Goal: Communication & Community: Answer question/provide support

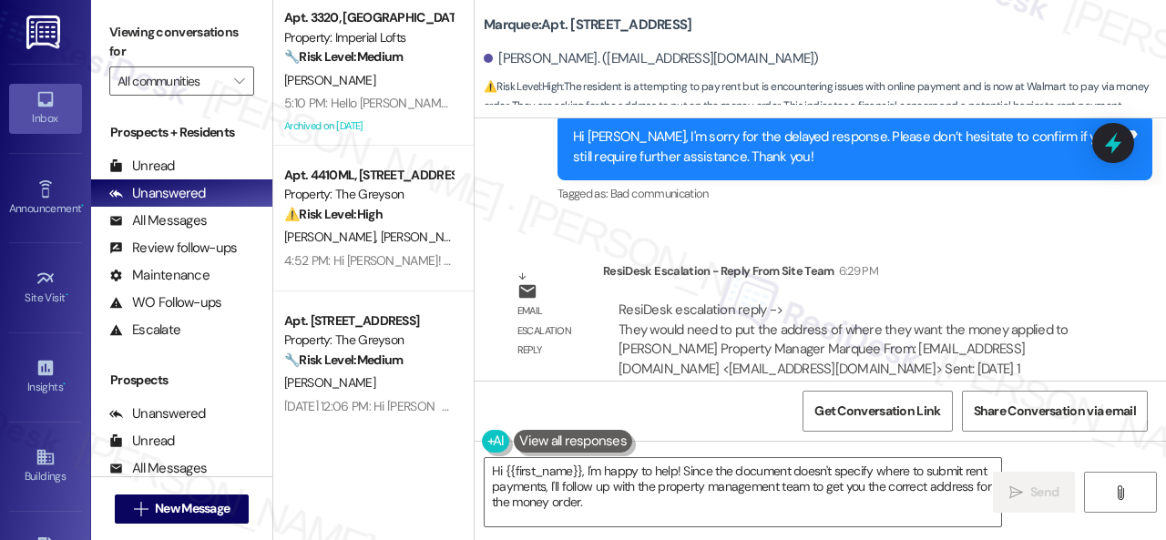
scroll to position [8889, 0]
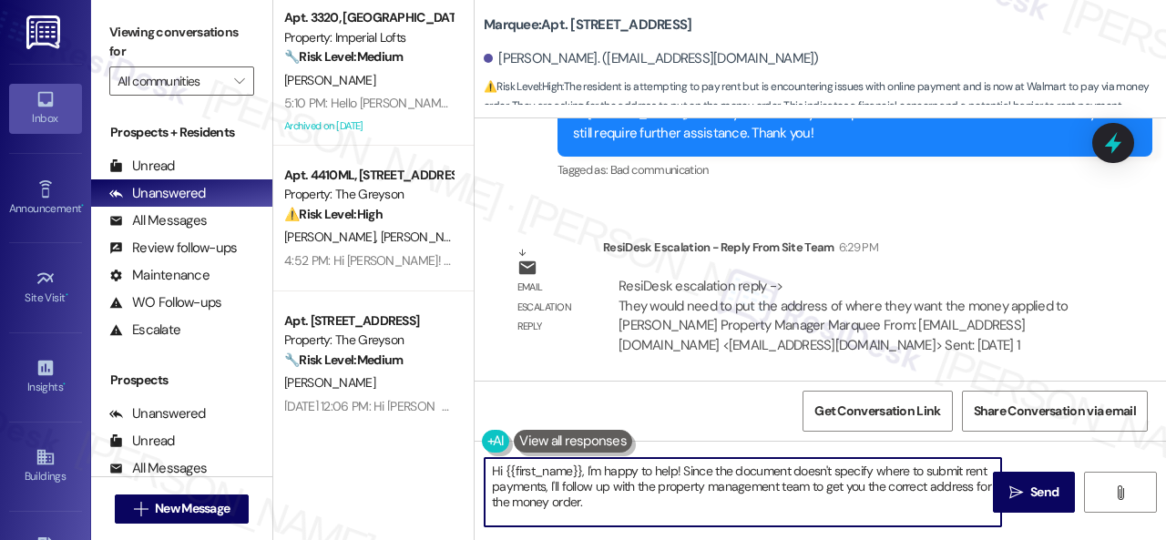
drag, startPoint x: 586, startPoint y: 472, endPoint x: 602, endPoint y: 514, distance: 45.0
click at [602, 514] on textarea "Hi {{first_name}}, I'm happy to help! Since the document doesn't specify where …" at bounding box center [742, 492] width 516 height 68
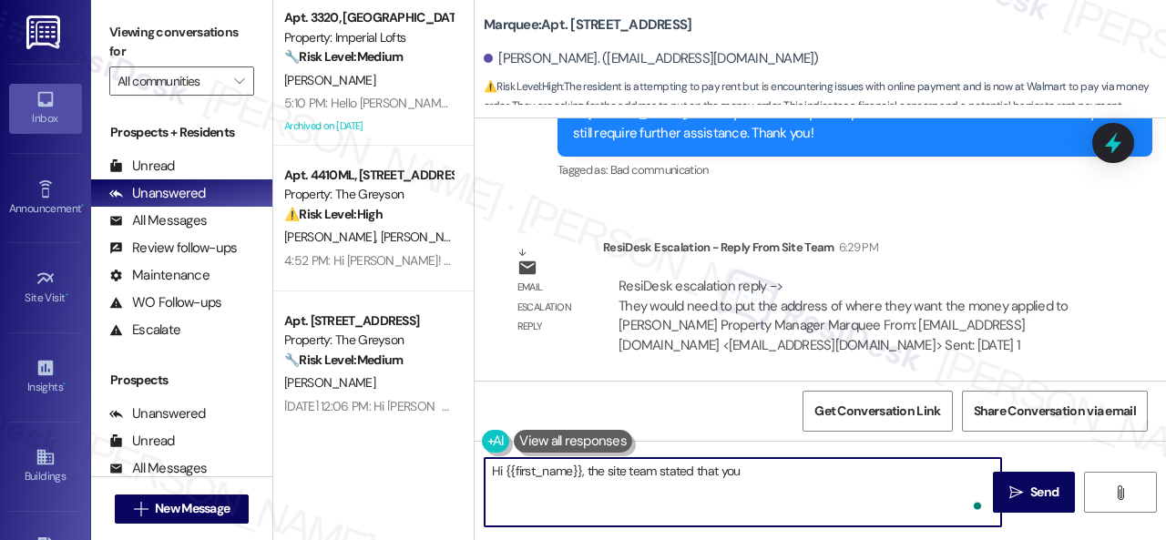
paste textarea "would need to put the address of where they want the money applied to"
click at [971, 469] on textarea "Hi {{first_name}}, the site team stated that you would need to put the address …" at bounding box center [742, 492] width 516 height 68
click at [577, 491] on textarea "Hi {{first_name}}, the site team stated that you would need to put the address …" at bounding box center [742, 492] width 516 height 68
click at [704, 485] on textarea "Hi {{first_name}}, the site team stated that you would need to put the address …" at bounding box center [742, 492] width 516 height 68
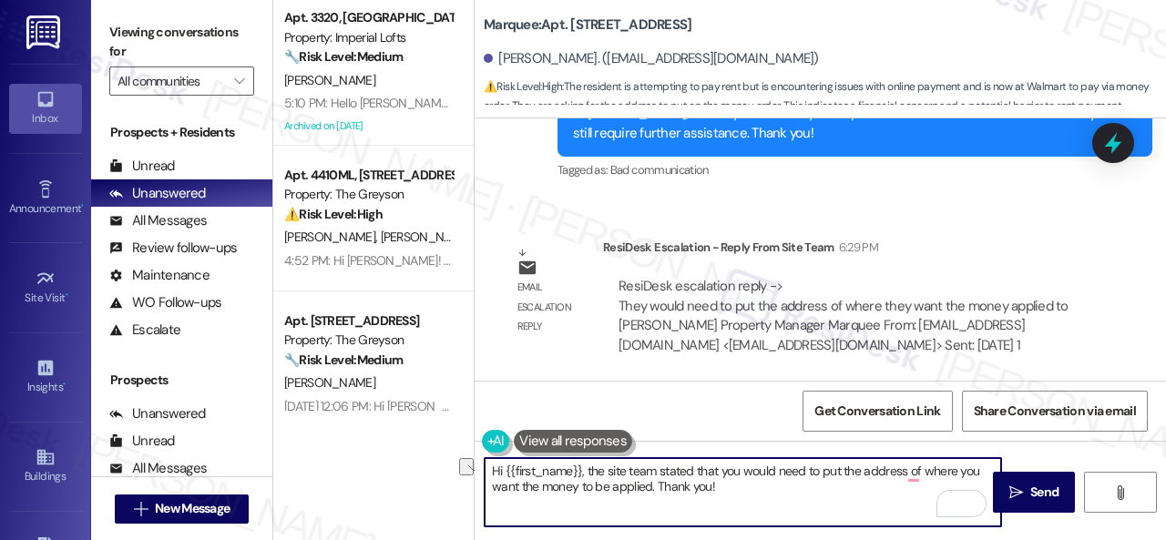
drag, startPoint x: 581, startPoint y: 483, endPoint x: 650, endPoint y: 480, distance: 69.3
click at [650, 480] on textarea "Hi {{first_name}}, the site team stated that you would need to put the address …" at bounding box center [742, 492] width 516 height 68
click at [912, 467] on textarea "Hi {{first_name}}, the site team stated that you would need to put the address …" at bounding box center [742, 492] width 516 height 68
click at [902, 484] on textarea "Hi {{first_name}}, the site team stated that you would need to put the address …" at bounding box center [742, 492] width 516 height 68
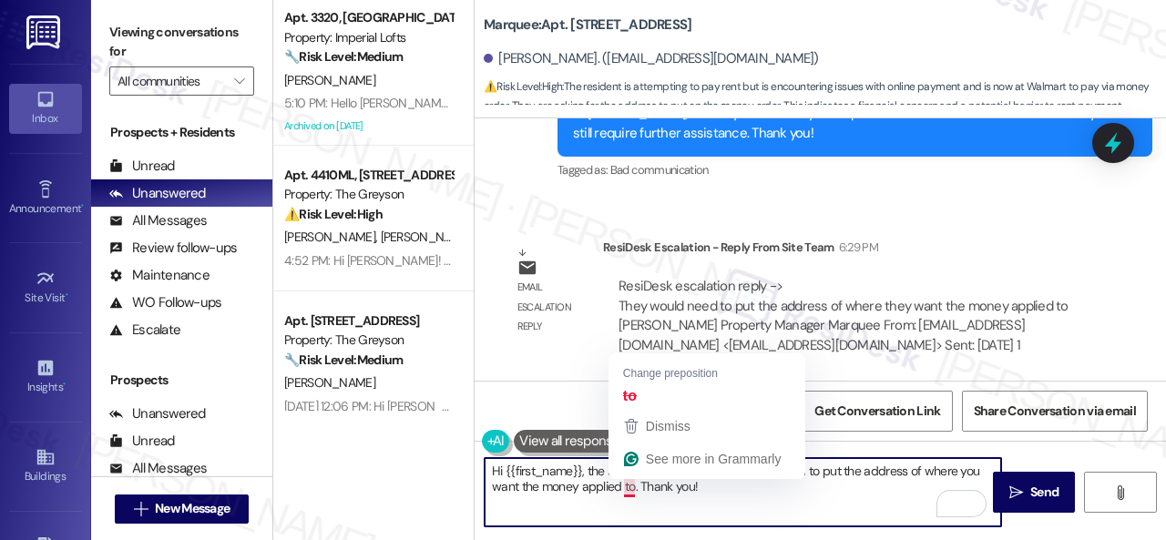
click at [626, 490] on textarea "Hi {{first_name}}, the site team stated that you would need to put the address …" at bounding box center [742, 492] width 516 height 68
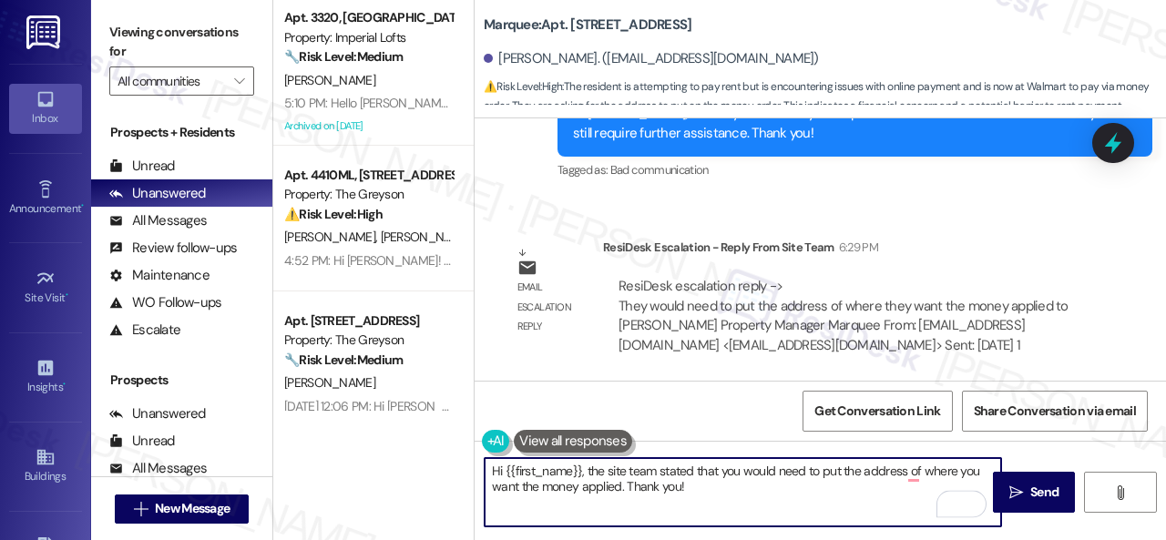
click at [582, 487] on textarea "Hi {{first_name}}, the site team stated that you would need to put the address …" at bounding box center [742, 492] width 516 height 68
click at [861, 499] on textarea "Hi {{first_name}}, the site team stated that you would need to put the address …" at bounding box center [742, 492] width 516 height 68
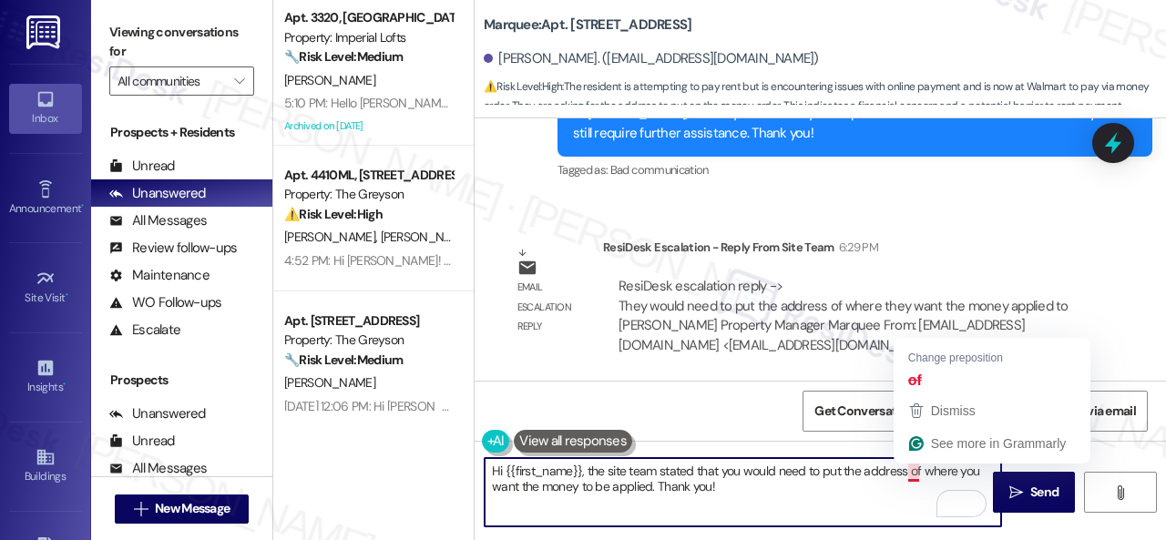
click at [915, 468] on textarea "Hi {{first_name}}, the site team stated that you would need to put the address …" at bounding box center [742, 492] width 516 height 68
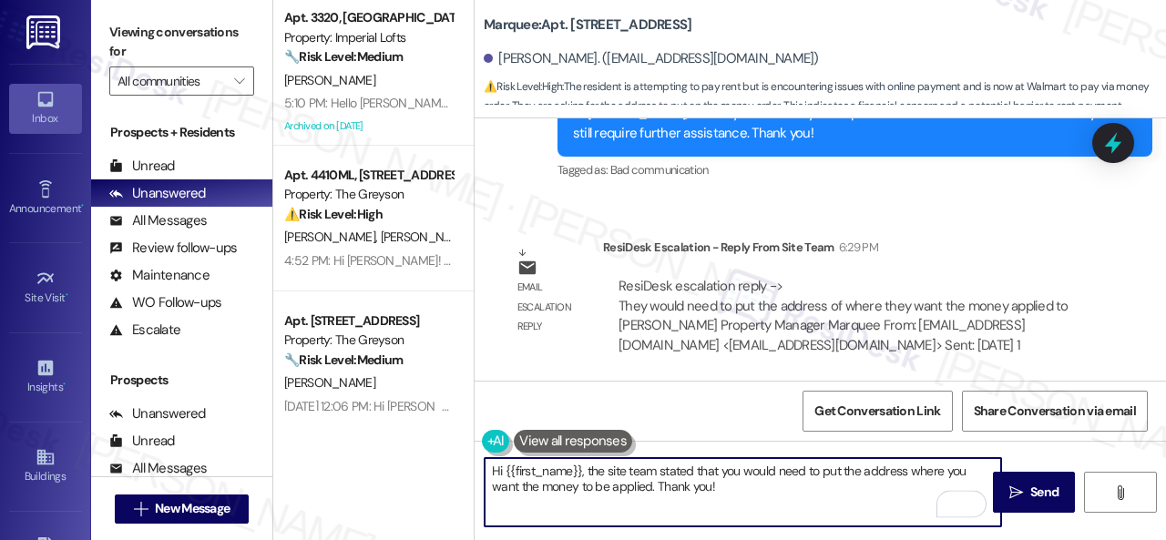
click at [766, 488] on textarea "Hi {{first_name}}, the site team stated that you would need to put the address …" at bounding box center [742, 492] width 516 height 68
type textarea "Hi {{first_name}}, the site team stated that you would need to put the address …"
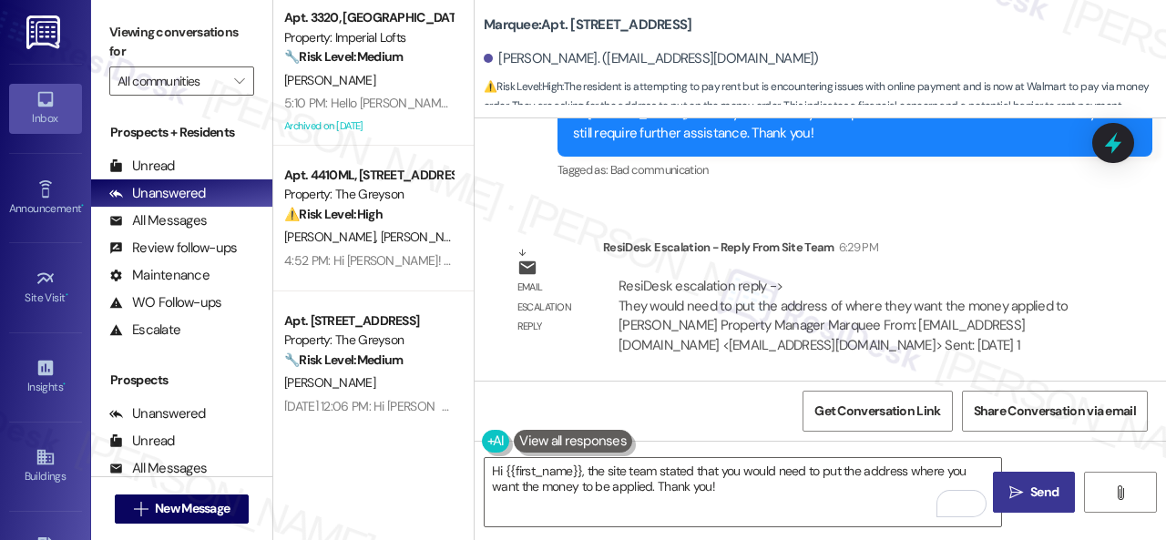
click at [1030, 489] on span "Send" at bounding box center [1044, 492] width 28 height 19
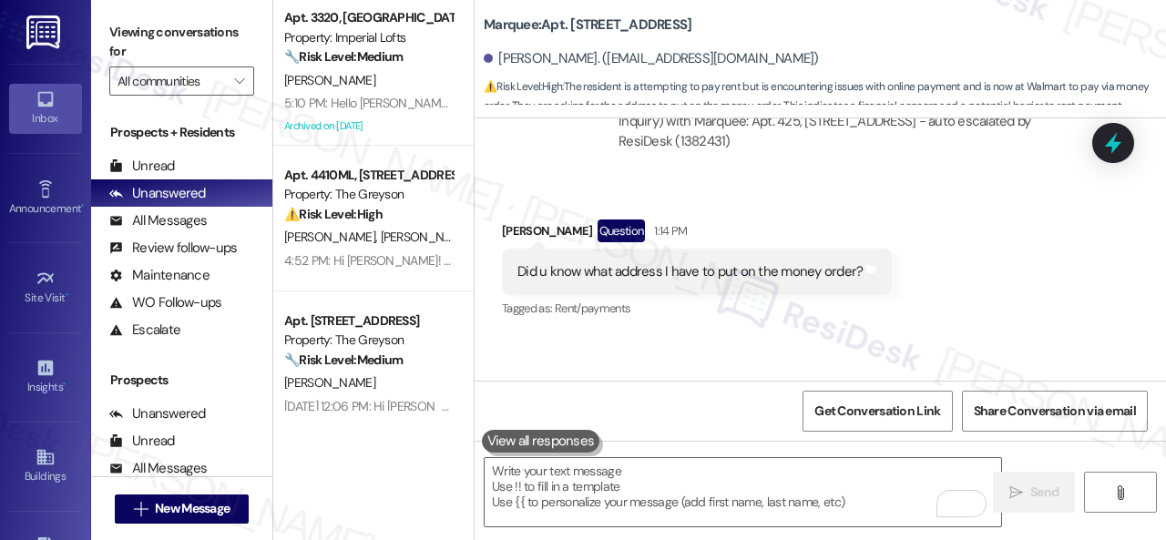
scroll to position [8093, 0]
